Goal: Find specific page/section: Find specific page/section

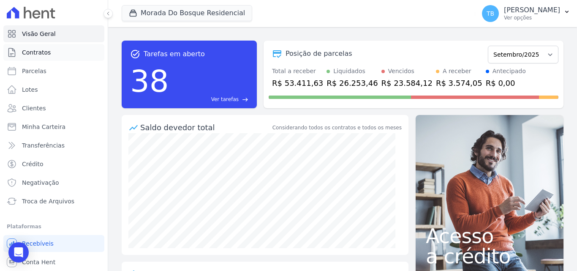
click at [60, 54] on link "Contratos" at bounding box center [53, 52] width 101 height 17
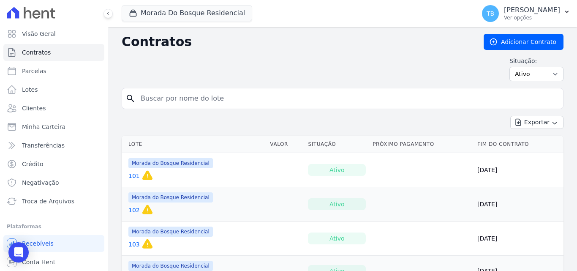
click at [205, 98] on input "search" at bounding box center [348, 98] width 424 height 17
click at [240, 101] on input "search" at bounding box center [348, 98] width 424 height 17
click at [247, 65] on div "Situação: Ativo Todos Pausado Distratado Rascunho Expirado Encerrado" at bounding box center [343, 69] width 442 height 24
click at [178, 98] on input "search" at bounding box center [348, 98] width 424 height 17
click at [215, 71] on div "Situação: Ativo Todos Pausado Distratado Rascunho Expirado Encerrado" at bounding box center [343, 69] width 442 height 24
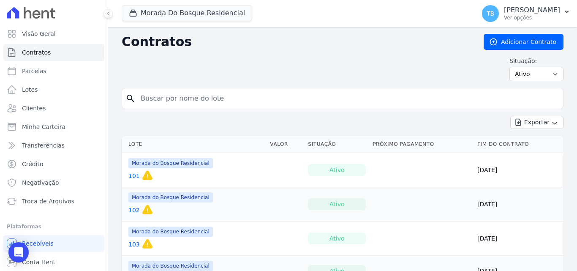
click at [208, 92] on input "search" at bounding box center [348, 98] width 424 height 17
click at [211, 66] on div "Situação: Ativo Todos Pausado Distratado Rascunho Expirado Encerrado" at bounding box center [343, 69] width 442 height 24
click at [194, 90] on div "search" at bounding box center [343, 98] width 442 height 21
click at [253, 65] on div "Situação: Ativo Todos Pausado Distratado Rascunho Expirado Encerrado" at bounding box center [343, 69] width 442 height 24
click at [208, 92] on input "search" at bounding box center [348, 98] width 424 height 17
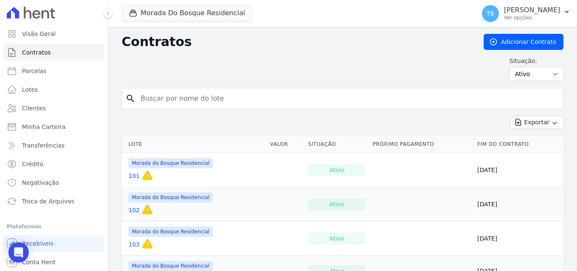
click at [247, 74] on div "Situação: Ativo Todos Pausado Distratado Rascunho Expirado Encerrado" at bounding box center [343, 69] width 442 height 24
click at [213, 99] on input "search" at bounding box center [348, 98] width 424 height 17
click at [252, 78] on div "Situação: Ativo Todos Pausado Distratado Rascunho Expirado Encerrado" at bounding box center [343, 69] width 442 height 24
click at [194, 95] on input "search" at bounding box center [348, 98] width 424 height 17
click at [231, 72] on div "Situação: Ativo Todos Pausado Distratado Rascunho Expirado Encerrado" at bounding box center [343, 69] width 442 height 24
